Goal: Find specific page/section: Find specific page/section

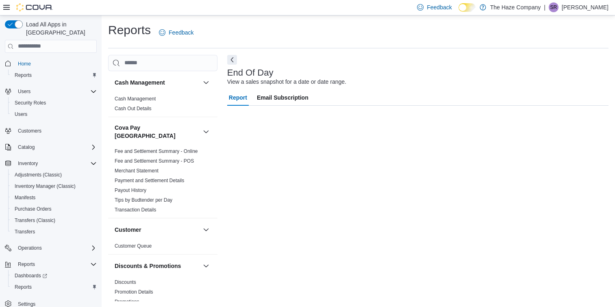
scroll to position [181, 0]
